Goal: Task Accomplishment & Management: Manage account settings

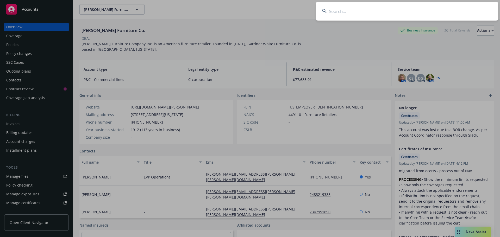
scroll to position [52, 0]
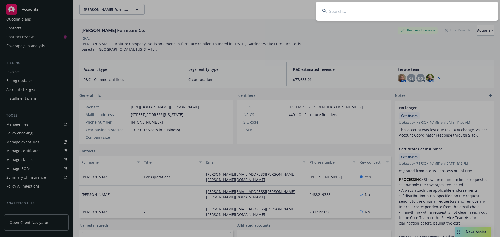
click at [373, 11] on input at bounding box center [407, 11] width 182 height 19
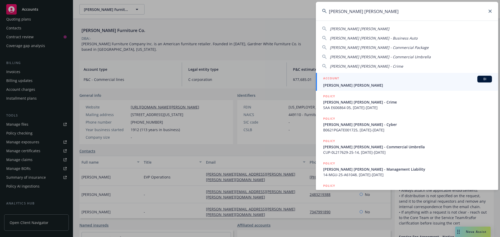
type input "mcmurray stern"
click at [352, 86] on span "McMurray Stern" at bounding box center [407, 85] width 169 height 5
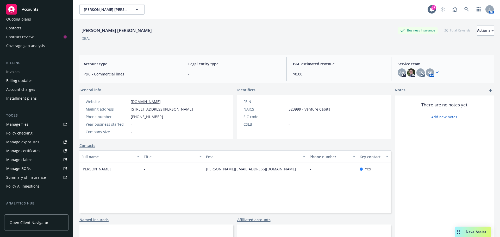
click at [28, 126] on link "Manage files" at bounding box center [36, 124] width 65 height 8
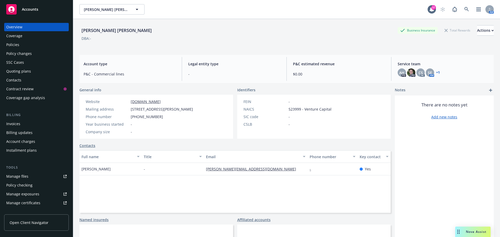
click at [21, 48] on div "Policies" at bounding box center [36, 45] width 60 height 8
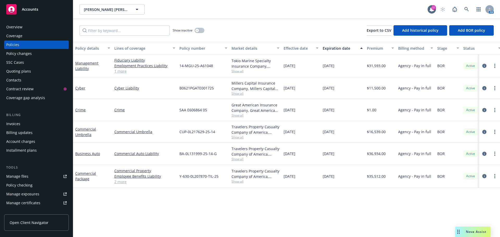
click at [239, 95] on span "Show all" at bounding box center [255, 93] width 48 height 4
click at [219, 84] on div "B0621PGATE001725" at bounding box center [203, 88] width 52 height 22
click at [15, 177] on div "Manage files" at bounding box center [17, 176] width 22 height 8
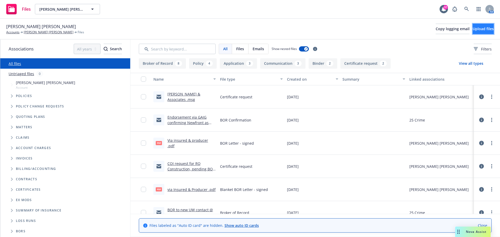
click at [473, 29] on span "Upload files" at bounding box center [483, 28] width 21 height 5
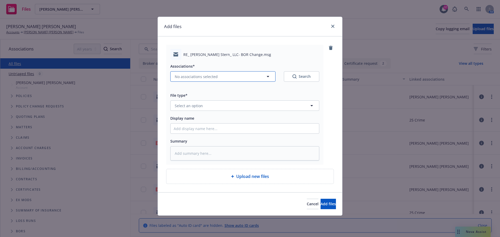
click at [198, 78] on span "No associations selected" at bounding box center [196, 76] width 43 height 5
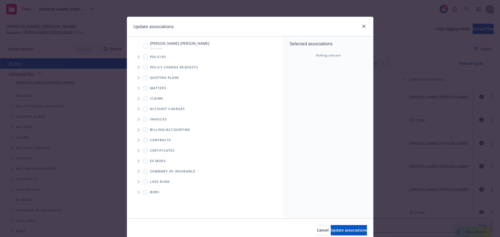
click at [135, 57] on span "Tree Example" at bounding box center [138, 57] width 8 height 8
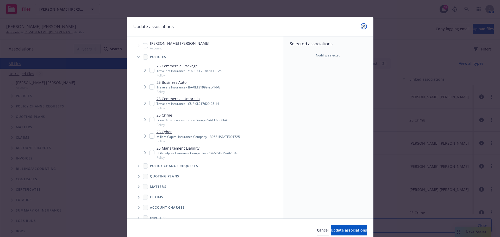
click at [362, 26] on icon "close" at bounding box center [363, 26] width 3 height 3
type textarea "x"
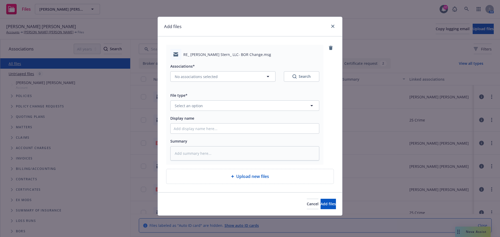
click at [346, 17] on div "Add files RE_ McMurray Stern_ LLC- BOR Change.msg Associations* No associations…" at bounding box center [250, 118] width 500 height 237
click at [332, 26] on icon "close" at bounding box center [332, 26] width 3 height 3
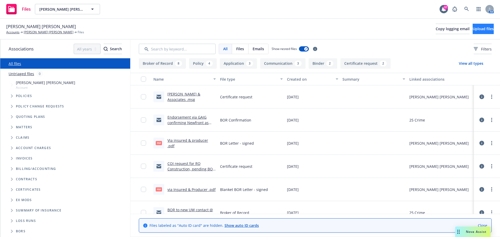
drag, startPoint x: 470, startPoint y: 23, endPoint x: 471, endPoint y: 30, distance: 7.4
click at [470, 23] on div "[PERSON_NAME] [PERSON_NAME] Accounts [PERSON_NAME] [PERSON_NAME] Files Copy log…" at bounding box center [249, 28] width 487 height 11
click at [475, 30] on span "Upload files" at bounding box center [483, 28] width 21 height 5
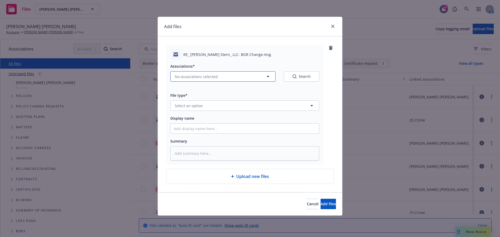
click at [207, 73] on button "No associations selected" at bounding box center [222, 76] width 105 height 10
type textarea "x"
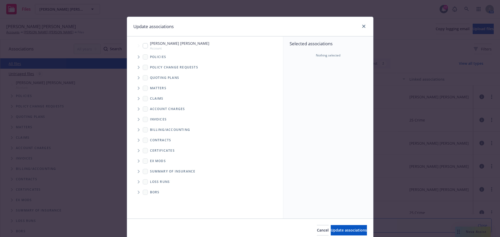
click at [138, 57] on icon "Tree Example" at bounding box center [139, 56] width 2 height 3
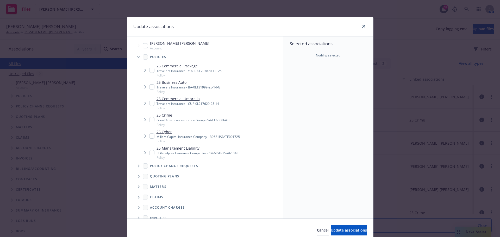
click at [163, 131] on link "25 Cyber" at bounding box center [197, 131] width 83 height 5
checkbox input "true"
click at [338, 233] on span "Update associations" at bounding box center [349, 230] width 36 height 5
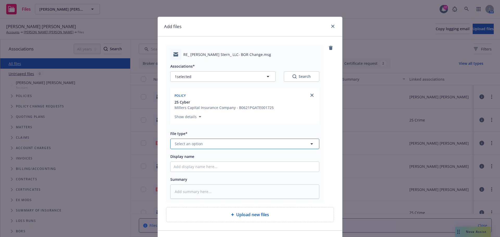
click at [219, 145] on button "Select an option" at bounding box center [244, 144] width 149 height 10
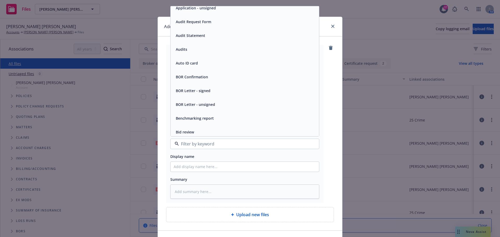
scroll to position [130, 0]
click at [197, 75] on span "BOR Confirmation" at bounding box center [192, 75] width 32 height 5
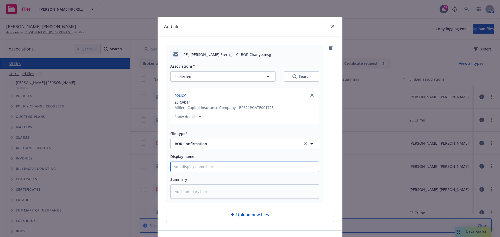
click at [209, 168] on input "Display name" at bounding box center [245, 167] width 148 height 10
type textarea "x"
type input "C"
type textarea "x"
type input "CR"
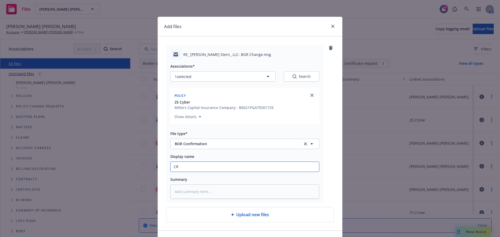
type textarea "x"
type input "CRC"
type textarea "x"
type input "CRC"
type textarea "x"
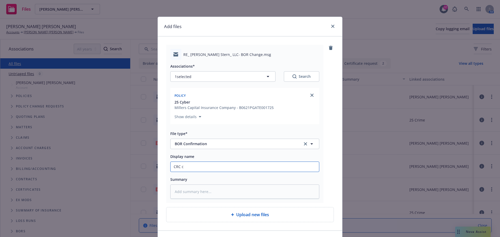
type input "CRC co"
type textarea "x"
type input "CRC con"
type textarea "x"
type input "CRC confi"
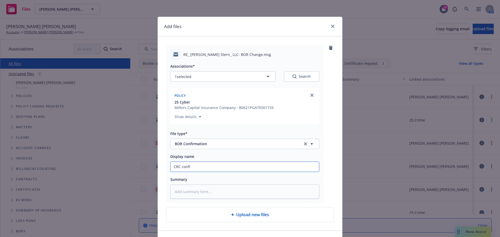
type textarea "x"
type input "CRC confir"
type textarea "x"
type input "CRC confirm"
type textarea "x"
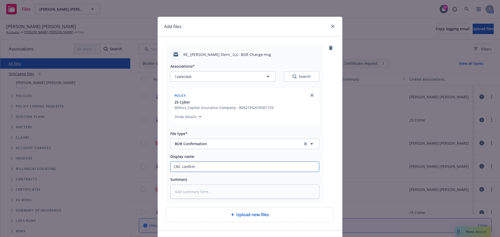
type input "CRC confirms"
type textarea "x"
type input "CRC confirms"
type textarea "x"
type input "CRC confirms N"
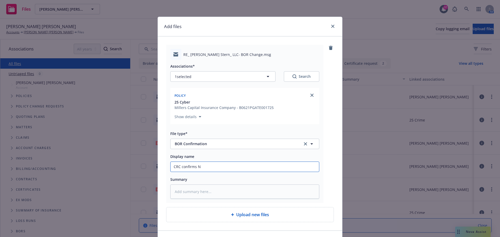
type textarea "x"
type input "CRC confirms Ne"
type textarea "x"
type input "CRC confirms New"
type textarea "x"
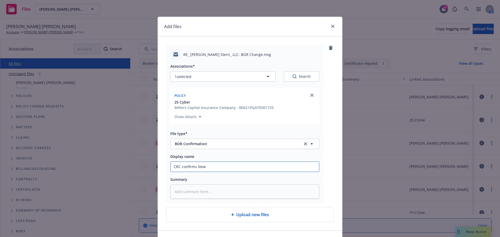
type input "CRC confirms Newf"
type textarea "x"
type input "CRC confirms Newfr"
type textarea "x"
type input "CRC confirms Newfro"
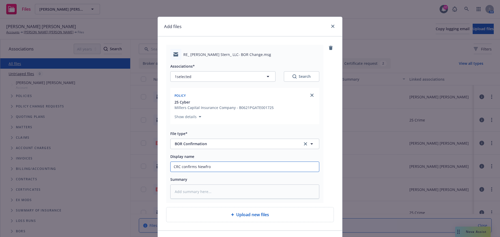
type textarea "x"
type input "CRC confirms Newfron"
type textarea "x"
type input "CRC confirms Newfront"
type textarea "x"
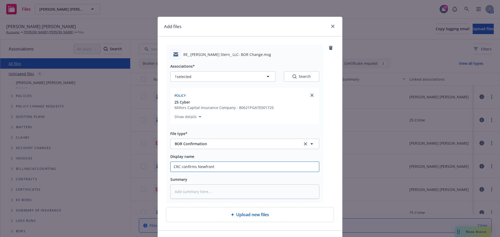
type input "CRC confirms Newfront"
type textarea "x"
type input "CRC confirms Newfront i"
type textarea "x"
type input "CRC confirms Newfront is"
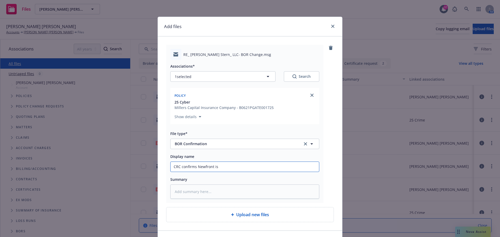
type textarea "x"
type input "CRC confirms Newfront is"
type textarea "x"
type input "CRC confirms Newfront is br"
type textarea "x"
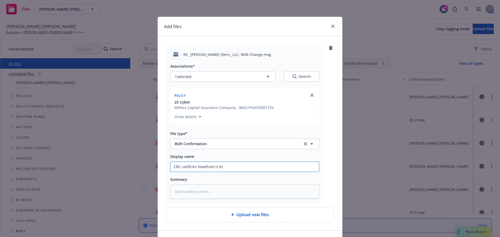
type input "CRC confirms Newfront is bro"
type textarea "x"
type input "CRC confirms Newfront is brok"
type textarea "x"
type input "CRC confirms Newfront is broke"
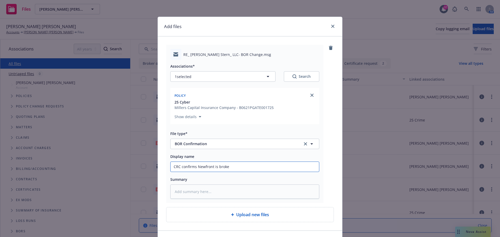
type textarea "x"
type input "CRC confirms Newfront is broker"
type textarea "x"
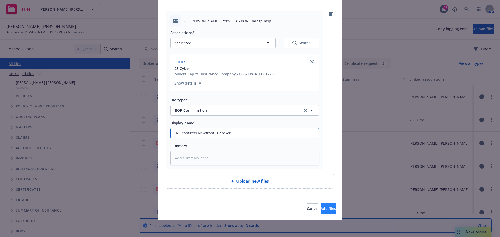
type input "CRC confirms Newfront is broker"
click at [322, 207] on span "Add files" at bounding box center [327, 208] width 15 height 5
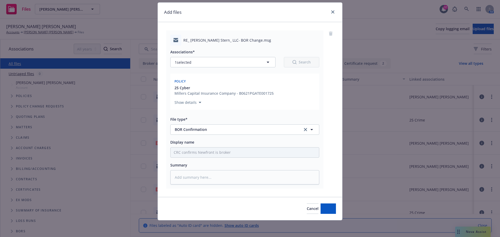
scroll to position [14, 0]
type textarea "x"
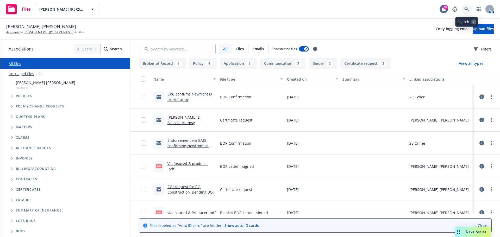
click at [468, 8] on icon at bounding box center [466, 9] width 5 height 5
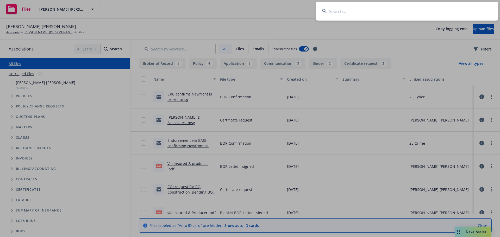
click at [442, 7] on input at bounding box center [407, 11] width 182 height 19
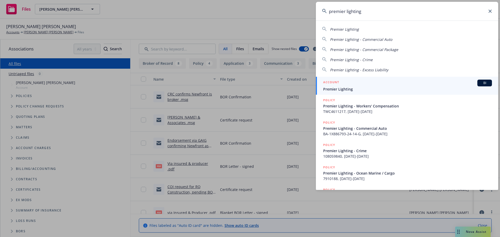
type input "premier lighting"
click at [346, 87] on span "Premier Lighting" at bounding box center [407, 88] width 169 height 5
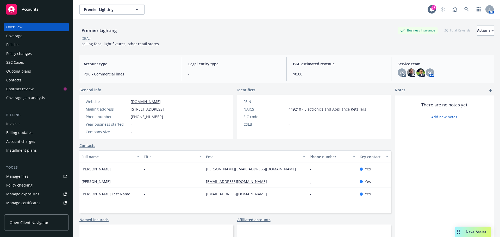
click at [36, 176] on link "Manage files" at bounding box center [36, 176] width 65 height 8
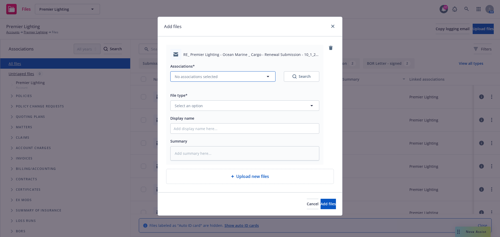
click at [196, 76] on span "No associations selected" at bounding box center [196, 76] width 43 height 5
type textarea "x"
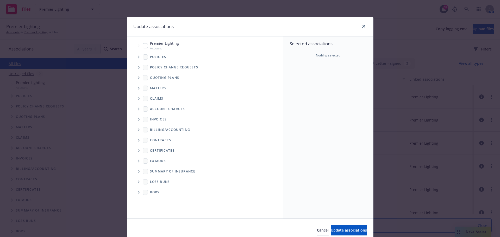
click at [143, 45] on input "Tree Example" at bounding box center [145, 45] width 5 height 5
checkbox input "true"
click at [339, 224] on div "Cancel Update associations" at bounding box center [250, 230] width 246 height 23
click at [344, 232] on span "Update associations" at bounding box center [349, 230] width 36 height 5
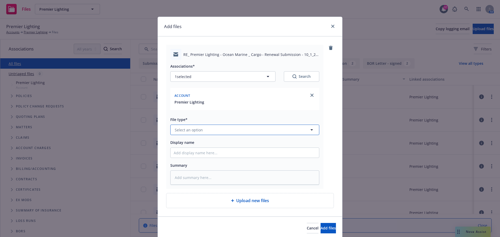
click at [206, 134] on button "Select an option" at bounding box center [244, 130] width 149 height 10
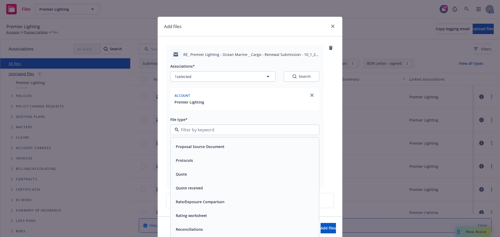
scroll to position [1901, 0]
click at [195, 186] on div "Quote received" at bounding box center [245, 190] width 148 height 14
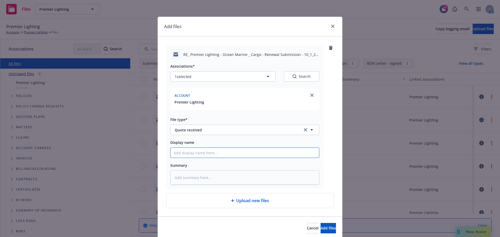
click at [203, 153] on input "Display name" at bounding box center [245, 153] width 148 height 10
type textarea "x"
type input "C"
type textarea "x"
type input "Ch"
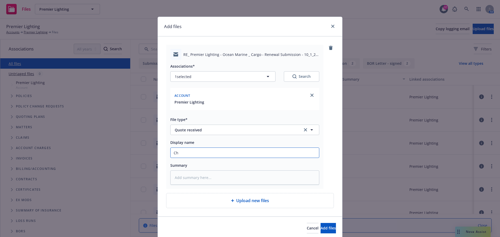
type textarea "x"
type input "Chu"
type textarea "x"
type input "Chub"
type textarea "x"
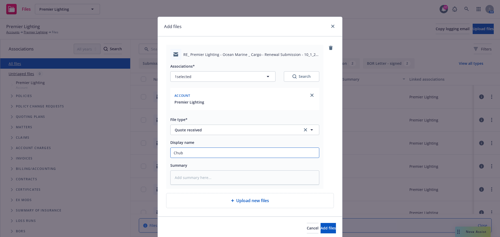
type input "Chubb"
type textarea "x"
type input "Chubb"
type textarea "x"
type input "Chubb O"
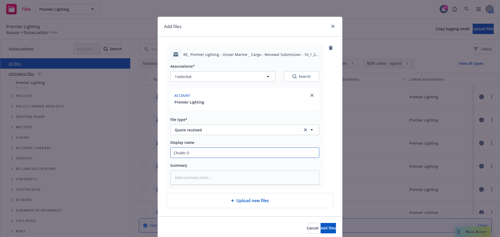
type textarea "x"
type input "Chubb Oc"
type textarea "x"
type input "Chubb Oces"
type textarea "x"
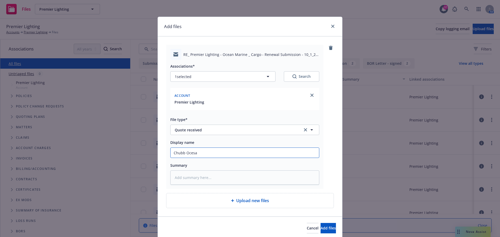
type input "Chubb Ocesan"
type textarea "x"
type input "Chubb Ocesan"
type textarea "x"
type input "Chubb Ocesan"
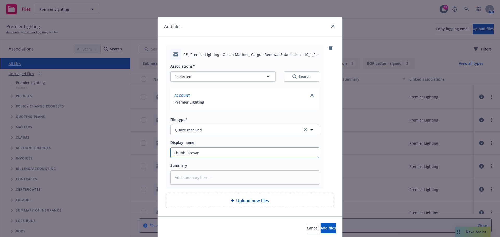
type textarea "x"
type input "Chubb Ocesa"
type textarea "x"
type input "Chubb Oces"
type textarea "x"
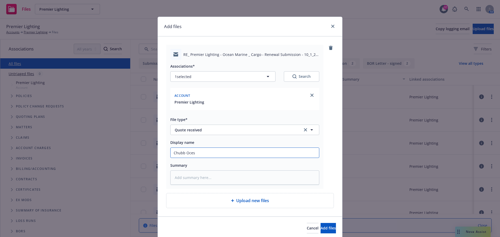
type input "Chubb Oce"
type textarea "x"
type input "Chubb Ocea"
type textarea "x"
type input "Chubb Ocean"
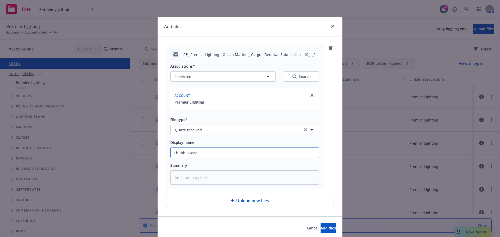
type textarea "x"
type input "Chubb Ocean"
type textarea "x"
type input "Chubb Ocean M"
type textarea "x"
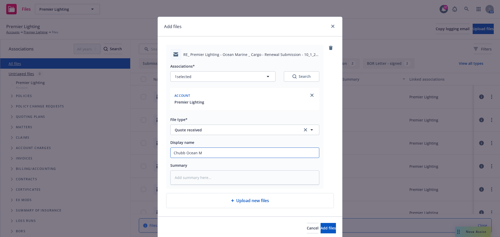
type input "Chubb Ocean Ma"
type textarea "x"
type input "Chubb Ocean Mar"
type textarea "x"
type input "Chubb Ocean Mari"
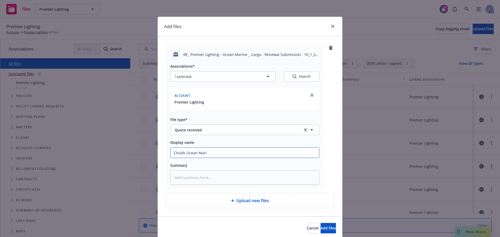
type textarea "x"
type input "Chubb Ocean Marin"
type textarea "x"
type input "Chubb Ocean Marine"
type textarea "x"
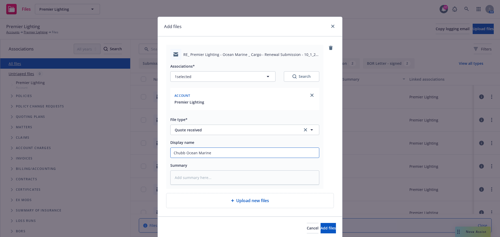
type input "Chubb Ocean Marine"
type textarea "x"
type input "Chubb Ocean Marine R"
type textarea "x"
type input "Chubb Ocean Marine Re"
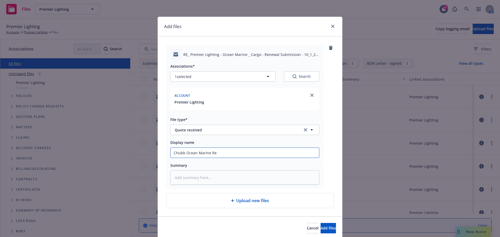
type textarea "x"
type input "Chubb Ocean Marine Ren"
type textarea "x"
type input "Chubb Ocean Marine Rene"
type textarea "x"
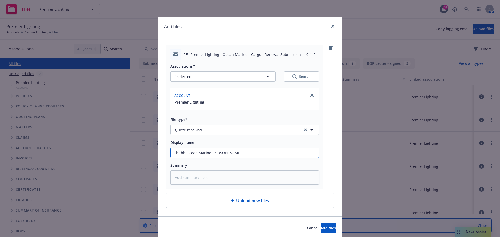
type input "Chubb Ocean Marine Renew"
type textarea "x"
type input "Chubb Ocean Marine Renewa"
type textarea "x"
type input "Chubb Ocean Marine Renewal"
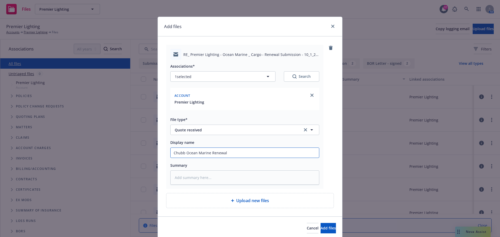
type textarea "x"
type input "Chubb Ocean Marine Renewal"
type textarea "x"
type input "Chubb Ocean Marine Renewal Q"
type textarea "x"
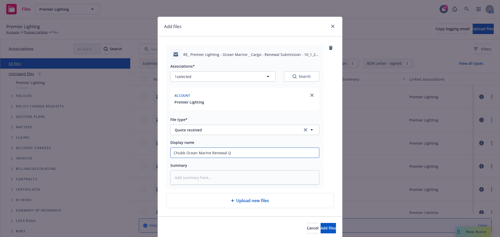
type input "Chubb Ocean Marine Renewal QT"
type textarea "x"
type input "Chubb Ocean Marine Renewal QT"
type textarea "x"
type input "Chubb Ocean Marine Renewal QT f"
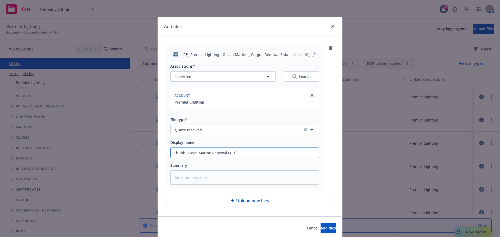
type textarea "x"
type input "Chubb Ocean Marine Renewal QT fo"
type textarea "x"
type input "Chubb Ocean Marine Renewal QT for"
type textarea "x"
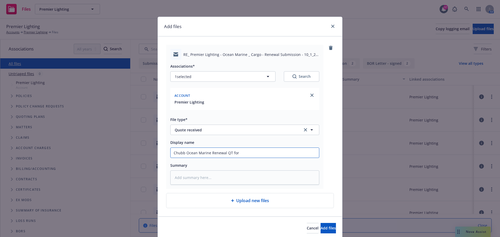
type input "Chubb Ocean Marine Renewal QT for"
type textarea "x"
type input "Chubb Ocean Marine Renewal QT for 2"
type textarea "x"
type input "Chubb Ocean Marine Renewal QT for 25"
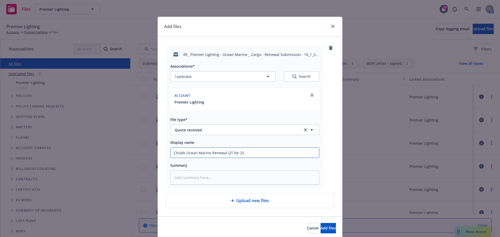
type textarea "x"
type input "Chubb Ocean Marine Renewal QT for 25-"
type textarea "x"
type input "Chubb Ocean Marine Renewal QT for 25-2"
type textarea "x"
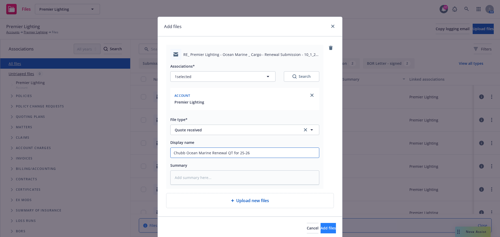
type input "Chubb Ocean Marine Renewal QT for 25-26"
click at [322, 229] on span "Add files" at bounding box center [327, 228] width 15 height 5
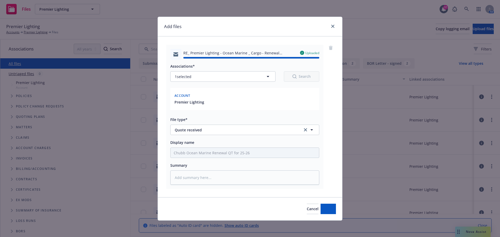
type textarea "x"
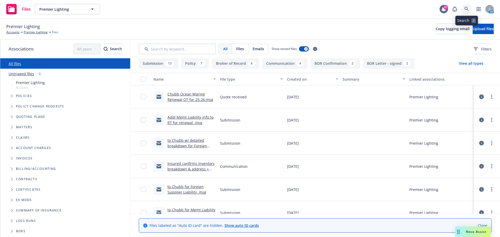
click at [466, 8] on icon at bounding box center [466, 9] width 5 height 5
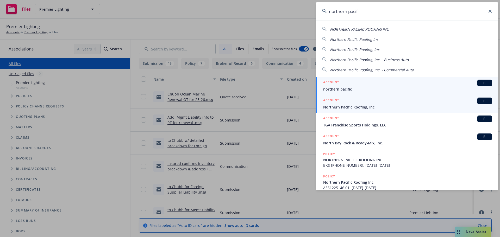
type input "northern pacif"
click at [363, 106] on span "Northern Pacific Roofing, Inc." at bounding box center [407, 106] width 169 height 5
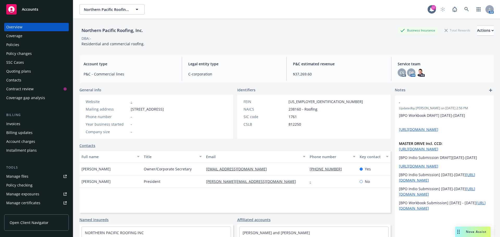
click at [28, 177] on div "Manage files" at bounding box center [17, 176] width 22 height 8
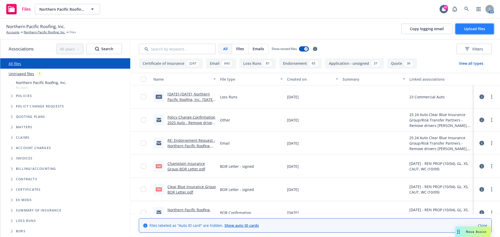
click at [480, 28] on span "Upload files" at bounding box center [474, 28] width 21 height 5
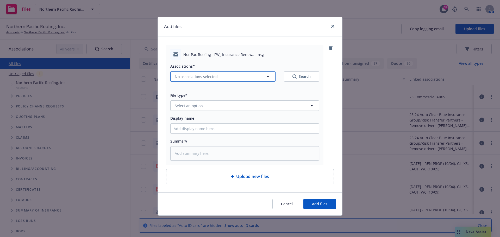
click at [202, 78] on span "No associations selected" at bounding box center [196, 76] width 43 height 5
type textarea "x"
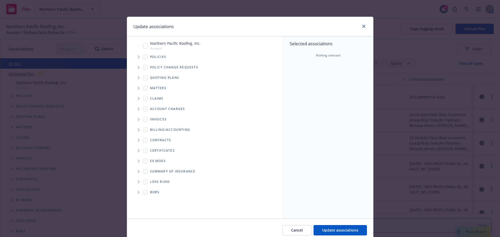
click at [144, 45] on input "Tree Example" at bounding box center [145, 45] width 5 height 5
checkbox input "true"
click at [338, 229] on span "Update associations" at bounding box center [340, 230] width 36 height 5
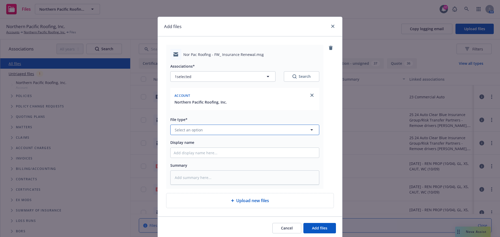
click at [191, 129] on span "Select an option" at bounding box center [189, 129] width 28 height 5
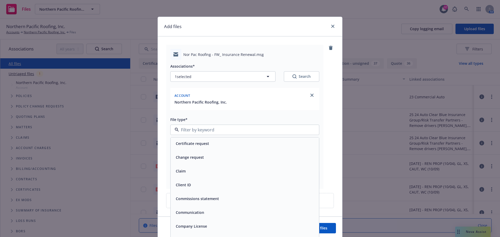
scroll to position [547, 0]
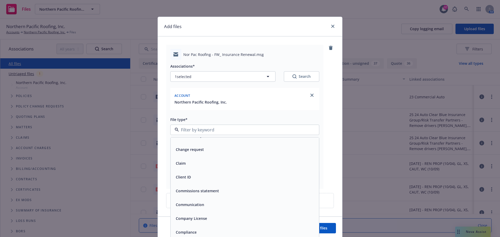
drag, startPoint x: 193, startPoint y: 204, endPoint x: 204, endPoint y: 189, distance: 19.4
click at [194, 202] on div "Communication" at bounding box center [190, 205] width 32 height 8
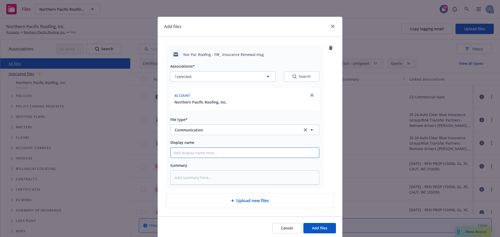
click at [205, 153] on input "Display name" at bounding box center [245, 153] width 148 height 10
type textarea "x"
type input "I"
type textarea "x"
type input "In"
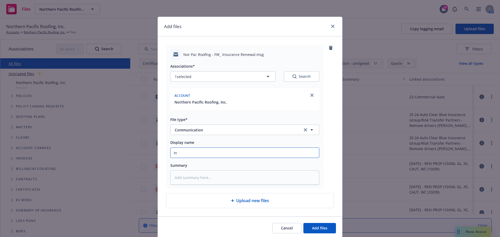
type textarea "x"
type input "Insu"
type textarea "x"
type input "Insur"
type textarea "x"
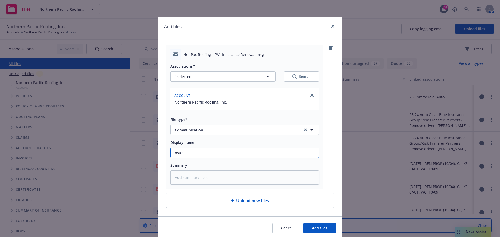
type input "Insure"
type textarea "x"
type input "Insured"
type textarea "x"
type input "Insured a"
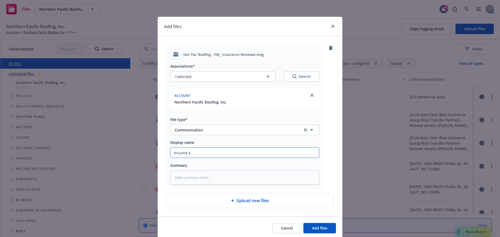
type textarea "x"
type input "Insured ad"
type textarea "x"
type input "Insured adv"
type textarea "x"
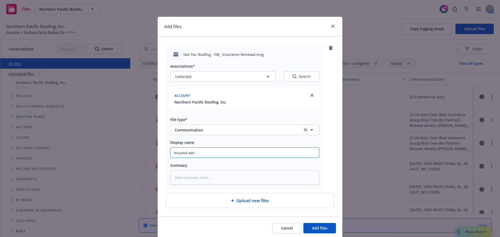
type input "Insured advi"
type textarea "x"
type input "Insured advis"
type textarea "x"
type input "Insured advise"
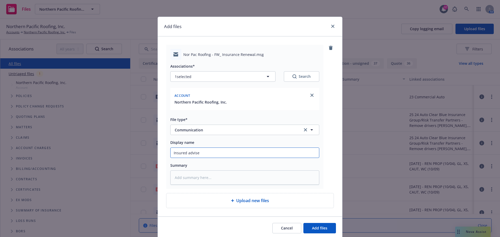
type textarea "x"
type input "Insured advised"
type textarea "x"
type input "Insured advised"
type textarea "x"
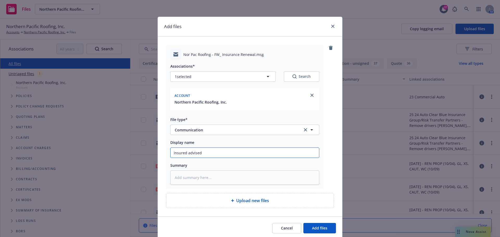
type input "Insured advised a"
type textarea "x"
type input "Insured advised as"
type textarea "x"
type input "Insured advised as t"
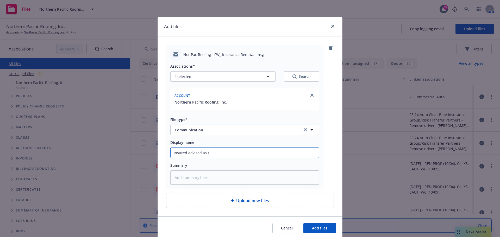
type textarea "x"
type input "Insured advised as to"
type textarea "x"
type input "Insured advised as to"
type textarea "x"
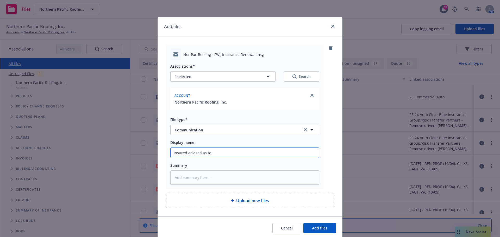
type input "Insured advised as to w"
type textarea "x"
type input "Insured advised as to wh"
type textarea "x"
type input "Insured advised as to why"
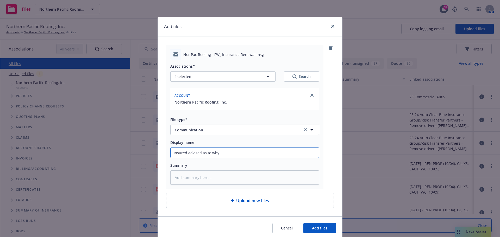
type textarea "x"
type input "Insured advised as to why"
type textarea "x"
type input "Insured advised as to why t"
type textarea "x"
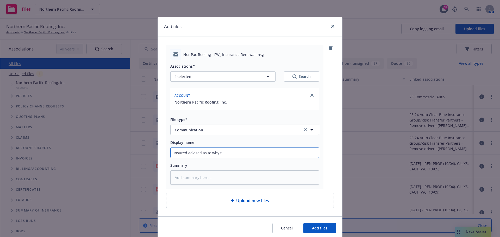
type input "Insured advised as to why te"
type textarea "x"
type input "Insured advised as to why tey"
type textarea "x"
type input "Insured advised as to why te"
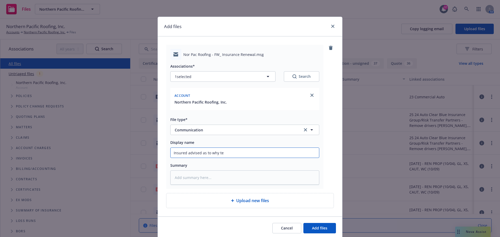
type textarea "x"
type input "Insured advised as to why t"
type textarea "x"
type input "Insured advised as to why the"
type textarea "x"
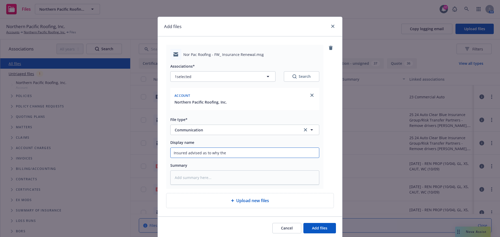
type input "Insured advised as to why they"
type textarea "x"
type input "Insured advised as to why they p"
type textarea "x"
type input "Insured advised as to why they po"
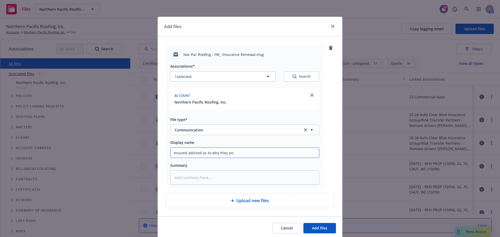
type textarea "x"
type input "Insured advised as to why they p"
type textarea "x"
type input "Insured advised as to why they"
type textarea "x"
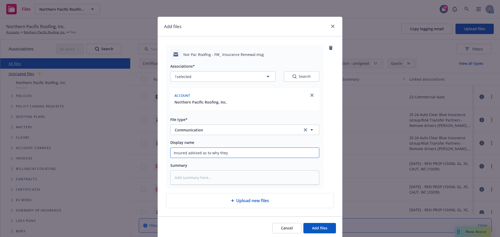
type input "Insured advised as to why they m"
type textarea "x"
type input "Insured advised as to why they mo"
type textarea "x"
type input "Insured advised as to why they move"
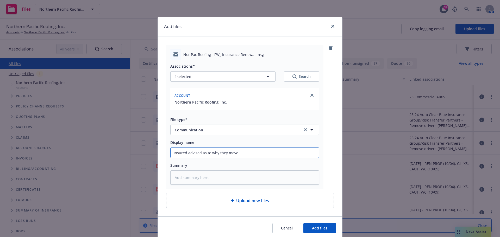
type textarea "x"
type input "Insured advised as to why they moved"
type textarea "x"
type input "Insured advised as to why they moved"
type textarea "x"
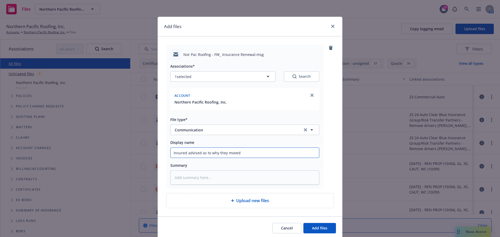
type input "Insured advised as to why they moved a"
type textarea "x"
type input "Insured advised as to why they moved aw"
type textarea "x"
type input "Insured advised as to why they moved awa"
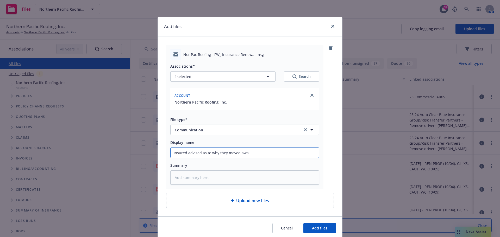
type textarea "x"
type input "Insured advised as to why they moved away"
type textarea "x"
type input "Insured advised as to why they moved away"
type textarea "x"
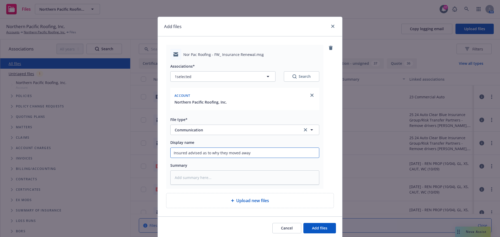
type input "Insured advised as to why they moved away f"
type textarea "x"
type input "Insured advised as to why they moved away fr"
type textarea "x"
type input "Insured advised as to why they moved away fro"
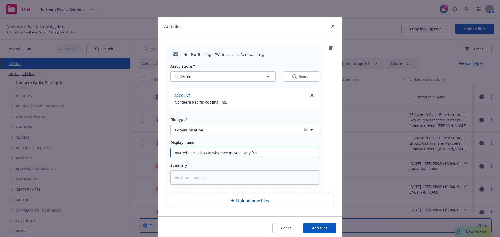
type textarea "x"
type input "Insured advised as to why they moved away from"
type textarea "x"
type input "Insured advised as to why they moved away from"
type textarea "x"
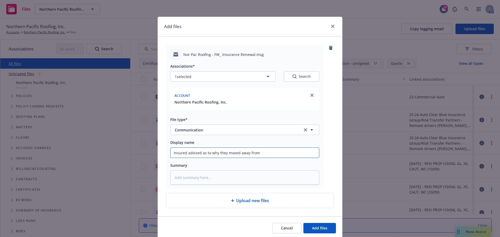
type input "Insured advised as to why they moved away from N"
type textarea "x"
type input "Insured advised as to why they moved away from [GEOGRAPHIC_DATA]"
type textarea "x"
type input "Insured advised as to why they moved away from [GEOGRAPHIC_DATA]"
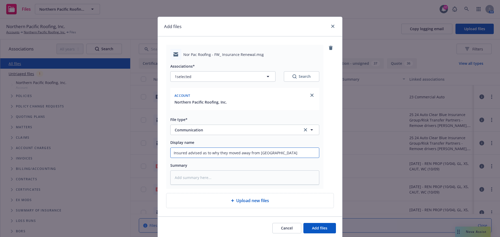
type textarea "x"
type input "Insured advised as to why they moved away from [GEOGRAPHIC_DATA]"
type textarea "x"
type input "Insured advised as to why they moved away from [GEOGRAPHIC_DATA]"
type textarea "x"
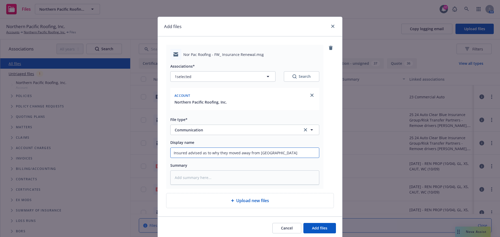
type input "Insured advised as to why they moved away from [GEOGRAPHIC_DATA]"
type textarea "x"
type input "Insured advised as to why they moved away from [GEOGRAPHIC_DATA]"
type textarea "x"
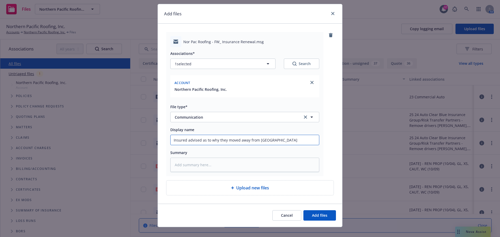
scroll to position [20, 0]
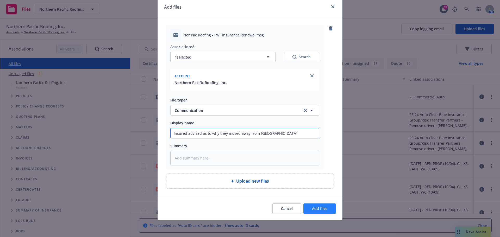
type input "Insured advised as to why they moved away from [GEOGRAPHIC_DATA]"
click at [325, 209] on span "Add files" at bounding box center [319, 208] width 15 height 5
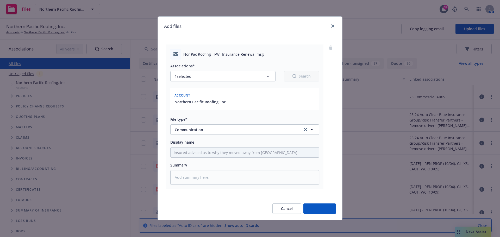
type textarea "x"
